Goal: Information Seeking & Learning: Learn about a topic

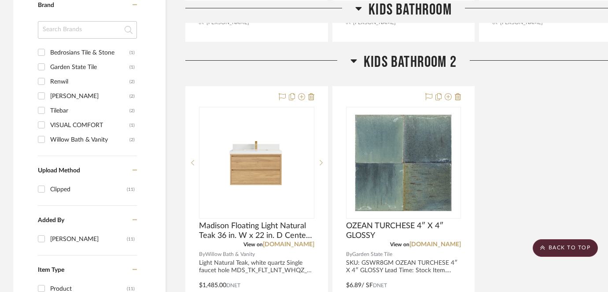
scroll to position [585, 0]
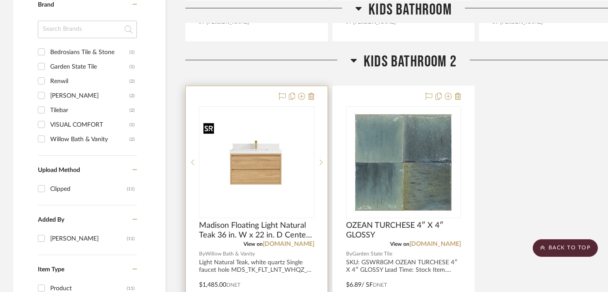
click at [0, 0] on img at bounding box center [0, 0] width 0 height 0
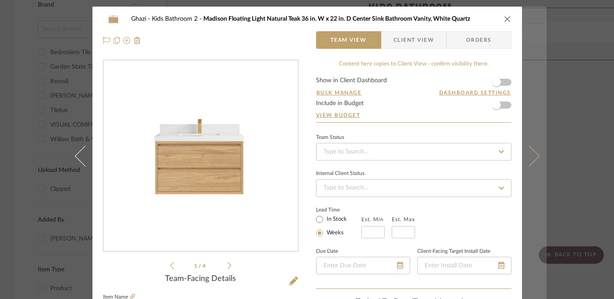
scroll to position [291, 0]
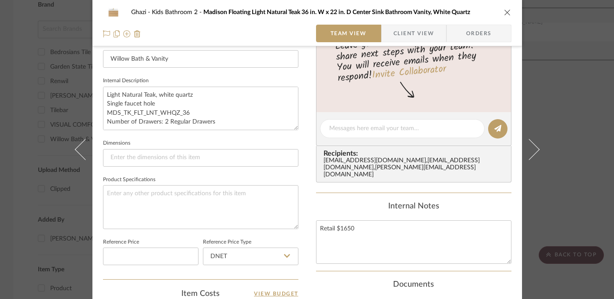
click at [569, 198] on div "Ghazi Kids Bathroom 2 Madison Floating Light Natural Teak 36 in. W x 22 in. D C…" at bounding box center [307, 149] width 614 height 299
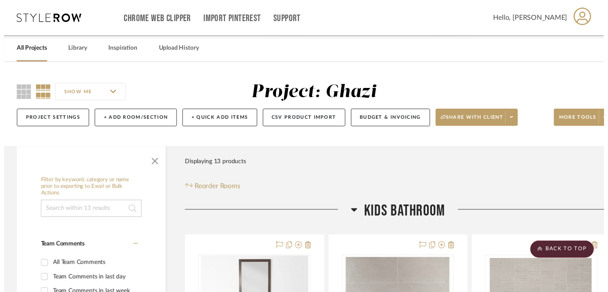
scroll to position [585, 0]
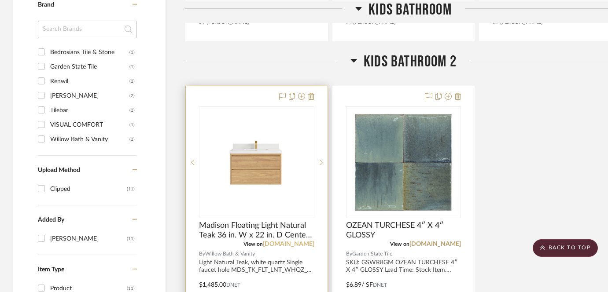
click at [280, 246] on link "[DOMAIN_NAME]" at bounding box center [289, 244] width 52 height 6
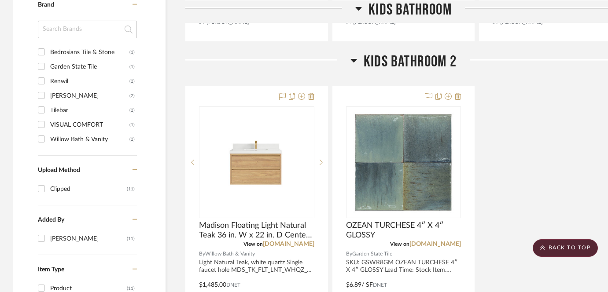
scroll to position [631, 0]
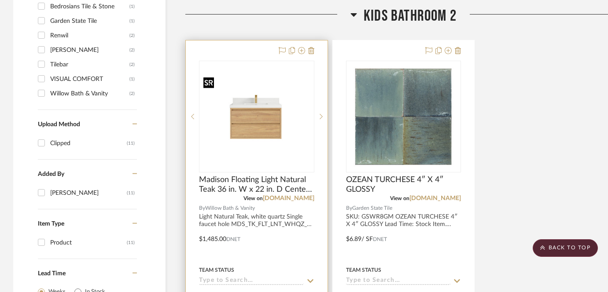
click at [255, 129] on img "0" at bounding box center [257, 116] width 114 height 85
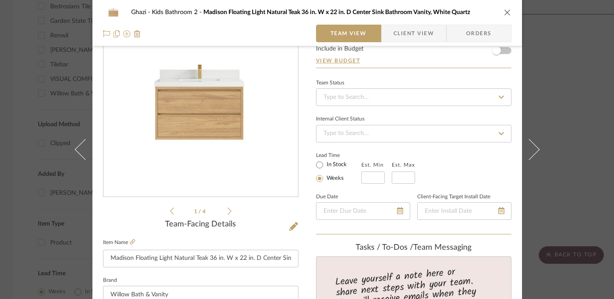
scroll to position [160, 0]
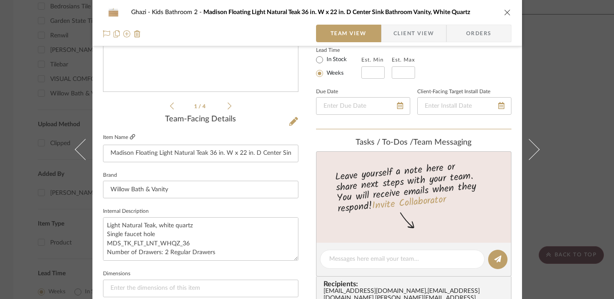
click at [130, 137] on icon at bounding box center [132, 136] width 5 height 5
click at [55, 129] on div "Ghazi Kids Bathroom 2 Madison Floating Light Natural Teak 36 in. W x 22 in. D C…" at bounding box center [307, 149] width 614 height 299
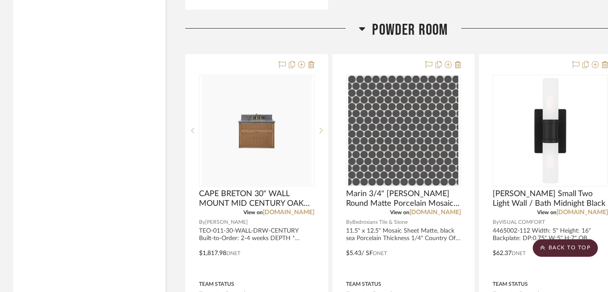
scroll to position [1910, 0]
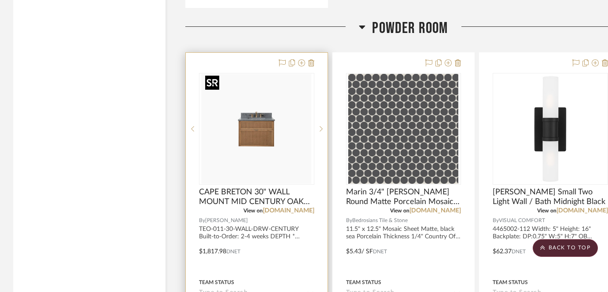
click at [251, 140] on img "0" at bounding box center [257, 129] width 110 height 110
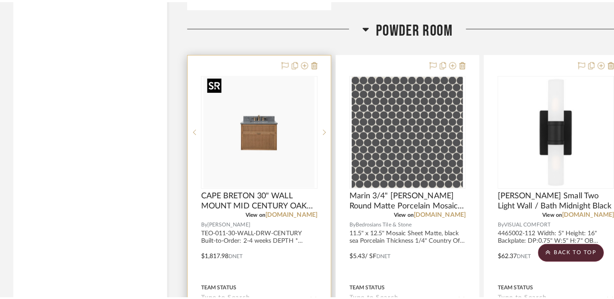
scroll to position [0, 0]
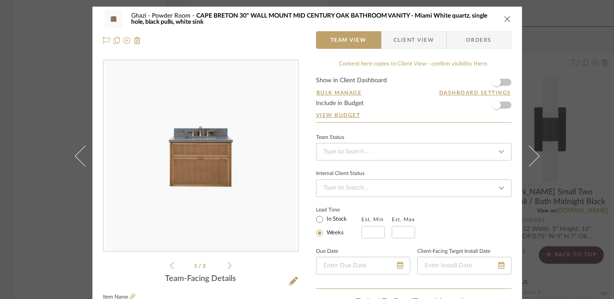
click at [604, 203] on div "Ghazi Powder Room [GEOGRAPHIC_DATA] 30" WALL MOUNT MID CENTURY OAK BATHROOM VAN…" at bounding box center [307, 149] width 614 height 299
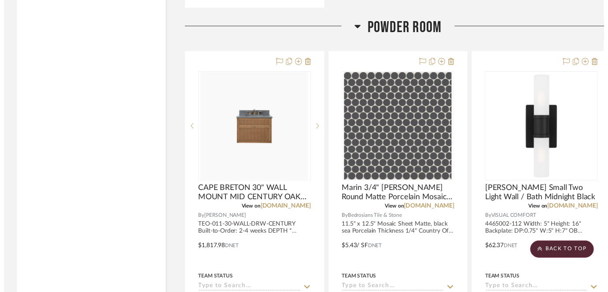
scroll to position [1910, 0]
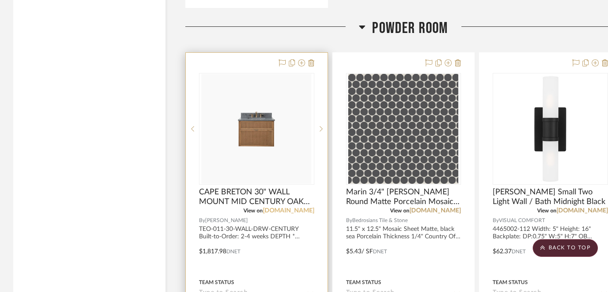
click at [297, 208] on link "[DOMAIN_NAME]" at bounding box center [289, 211] width 52 height 6
click at [258, 143] on img "0" at bounding box center [257, 129] width 110 height 110
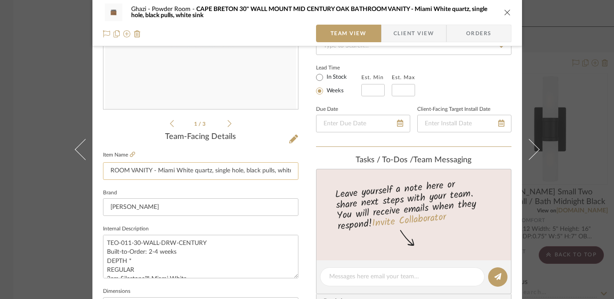
scroll to position [0, 185]
drag, startPoint x: 235, startPoint y: 171, endPoint x: 295, endPoint y: 171, distance: 59.4
click at [295, 171] on input "CAPE BRETON 30" WALL MOUNT MID CENTURY OAK BATHROOM VANITY - Miami White quartz…" at bounding box center [200, 171] width 195 height 18
click at [42, 245] on div "Ghazi Powder Room [GEOGRAPHIC_DATA] 30" WALL MOUNT MID CENTURY OAK BATHROOM VAN…" at bounding box center [307, 149] width 614 height 299
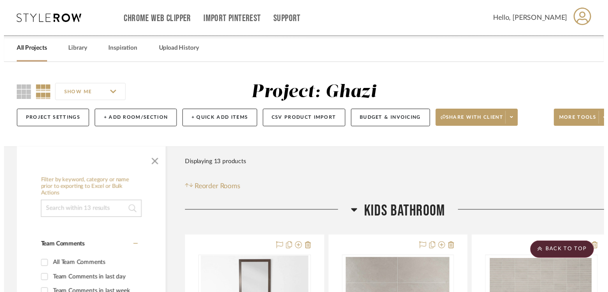
scroll to position [1910, 0]
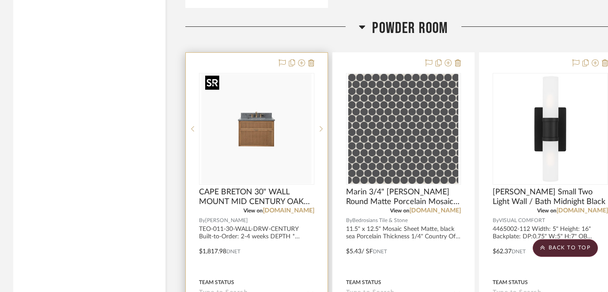
click at [242, 151] on img "0" at bounding box center [257, 129] width 110 height 110
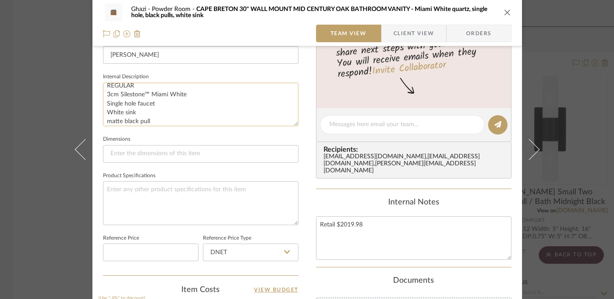
scroll to position [36, 0]
click at [36, 134] on div "Ghazi Powder Room [GEOGRAPHIC_DATA] 30" WALL MOUNT MID CENTURY OAK BATHROOM VAN…" at bounding box center [307, 149] width 614 height 299
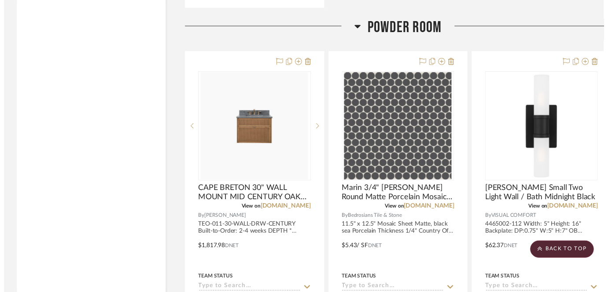
scroll to position [1910, 0]
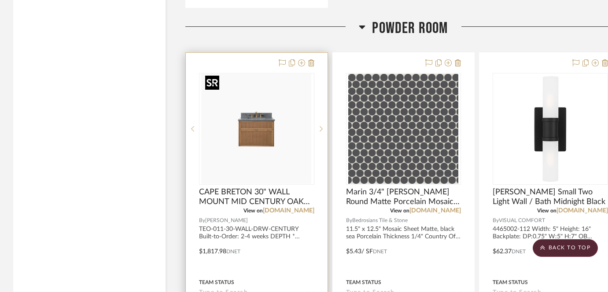
click at [256, 136] on img "0" at bounding box center [257, 129] width 110 height 110
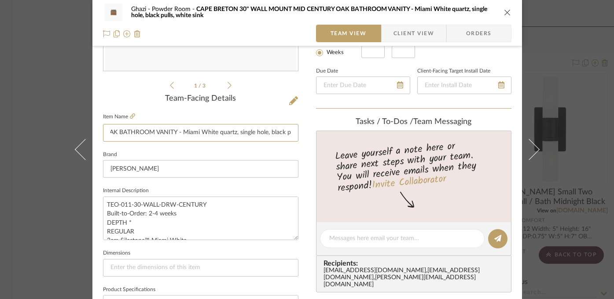
scroll to position [0, 185]
drag, startPoint x: 253, startPoint y: 134, endPoint x: 333, endPoint y: 135, distance: 80.6
click at [333, 135] on div "Ghazi Powder Room [GEOGRAPHIC_DATA] 30" WALL MOUNT MID CENTURY OAK BATHROOM VAN…" at bounding box center [307, 232] width 430 height 813
click at [228, 87] on icon at bounding box center [230, 85] width 4 height 8
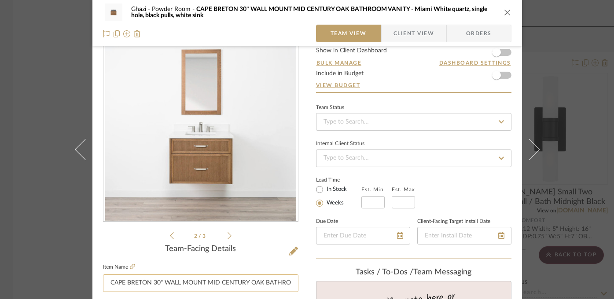
scroll to position [14, 0]
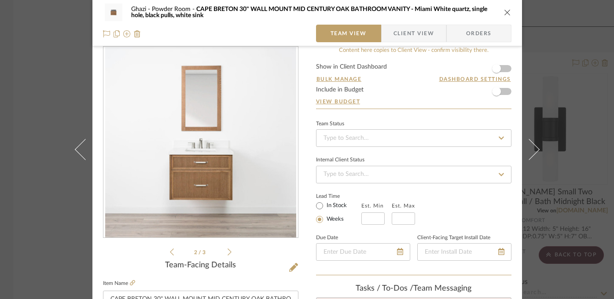
click at [228, 250] on icon at bounding box center [230, 252] width 4 height 8
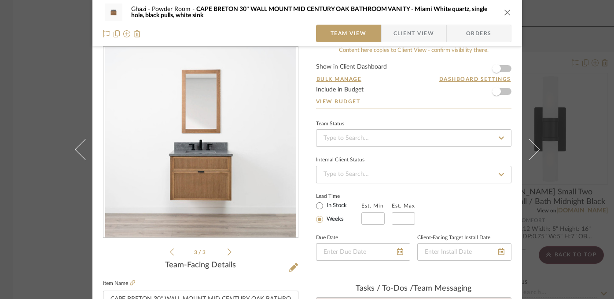
click at [166, 250] on div "3 / 3" at bounding box center [200, 151] width 195 height 211
click at [170, 254] on icon at bounding box center [172, 252] width 4 height 8
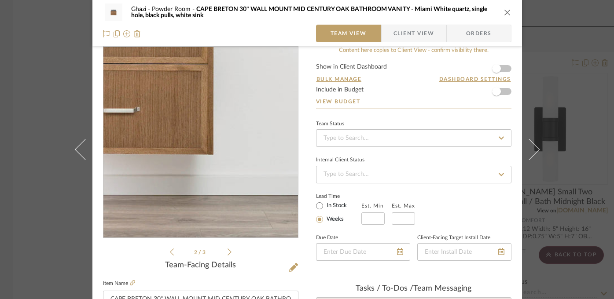
click at [223, 192] on img "1" at bounding box center [200, 142] width 191 height 191
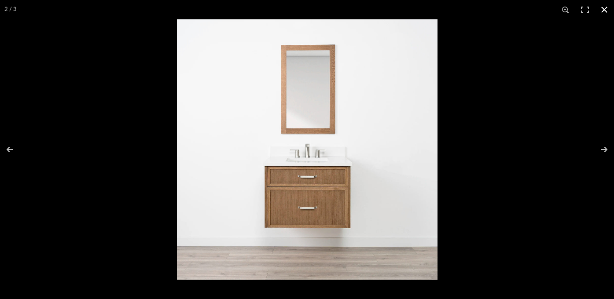
click at [113, 72] on div at bounding box center [307, 149] width 614 height 299
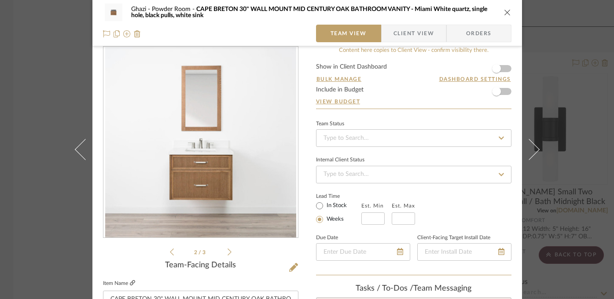
click at [130, 281] on icon at bounding box center [132, 282] width 5 height 5
click at [579, 173] on div "Ghazi Powder Room [GEOGRAPHIC_DATA] 30" WALL MOUNT MID CENTURY OAK BATHROOM VAN…" at bounding box center [307, 149] width 614 height 299
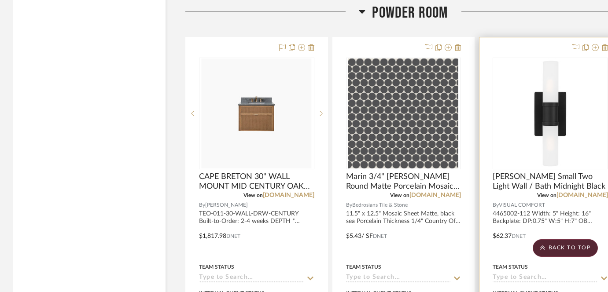
scroll to position [1930, 0]
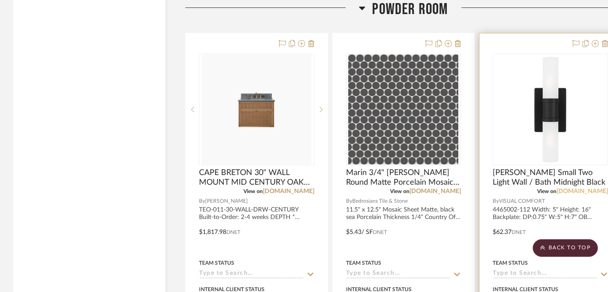
click at [590, 190] on link "[DOMAIN_NAME]" at bounding box center [583, 191] width 52 height 6
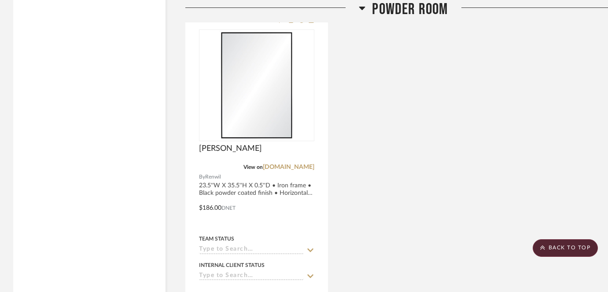
scroll to position [2292, 0]
